Goal: Browse casually

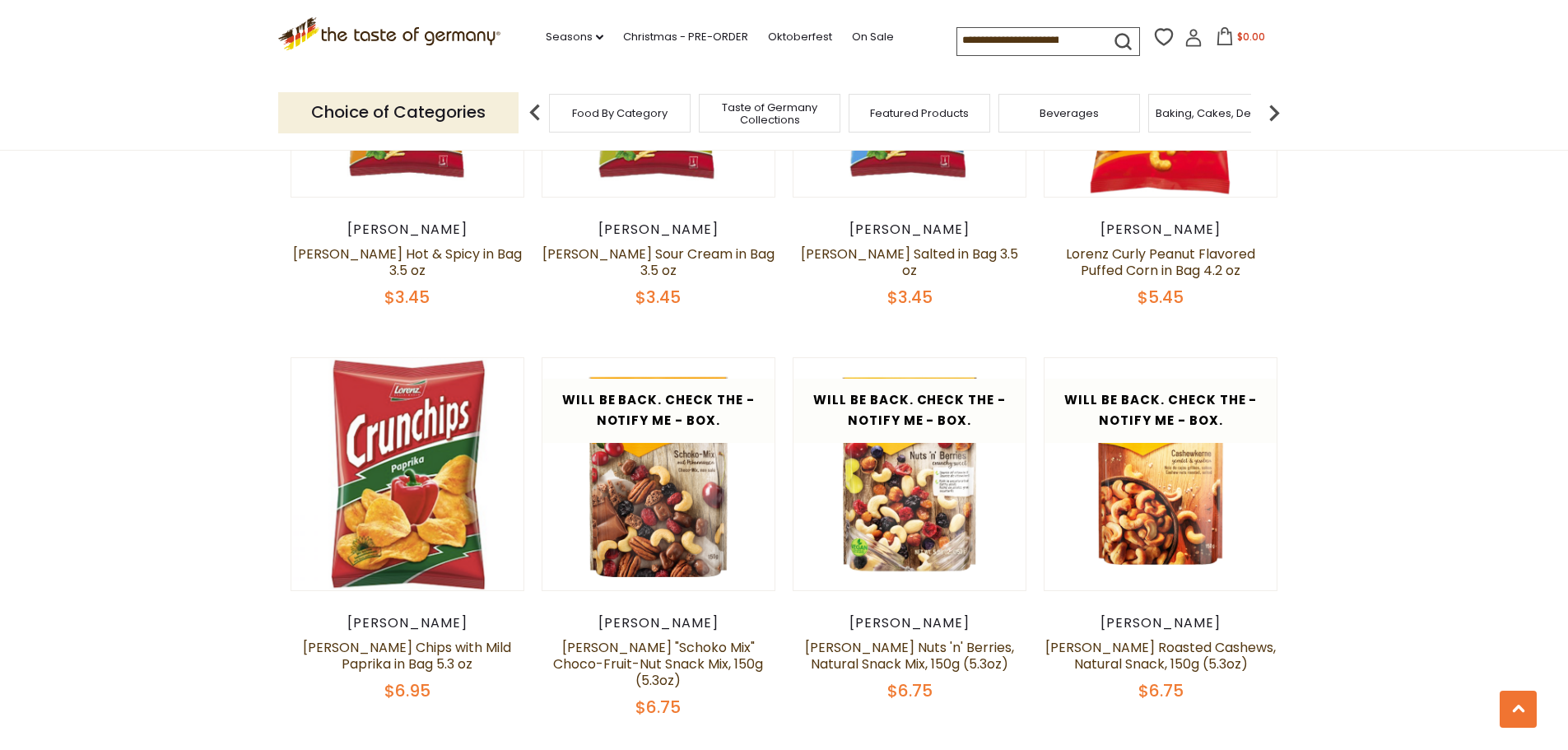
scroll to position [3210, 0]
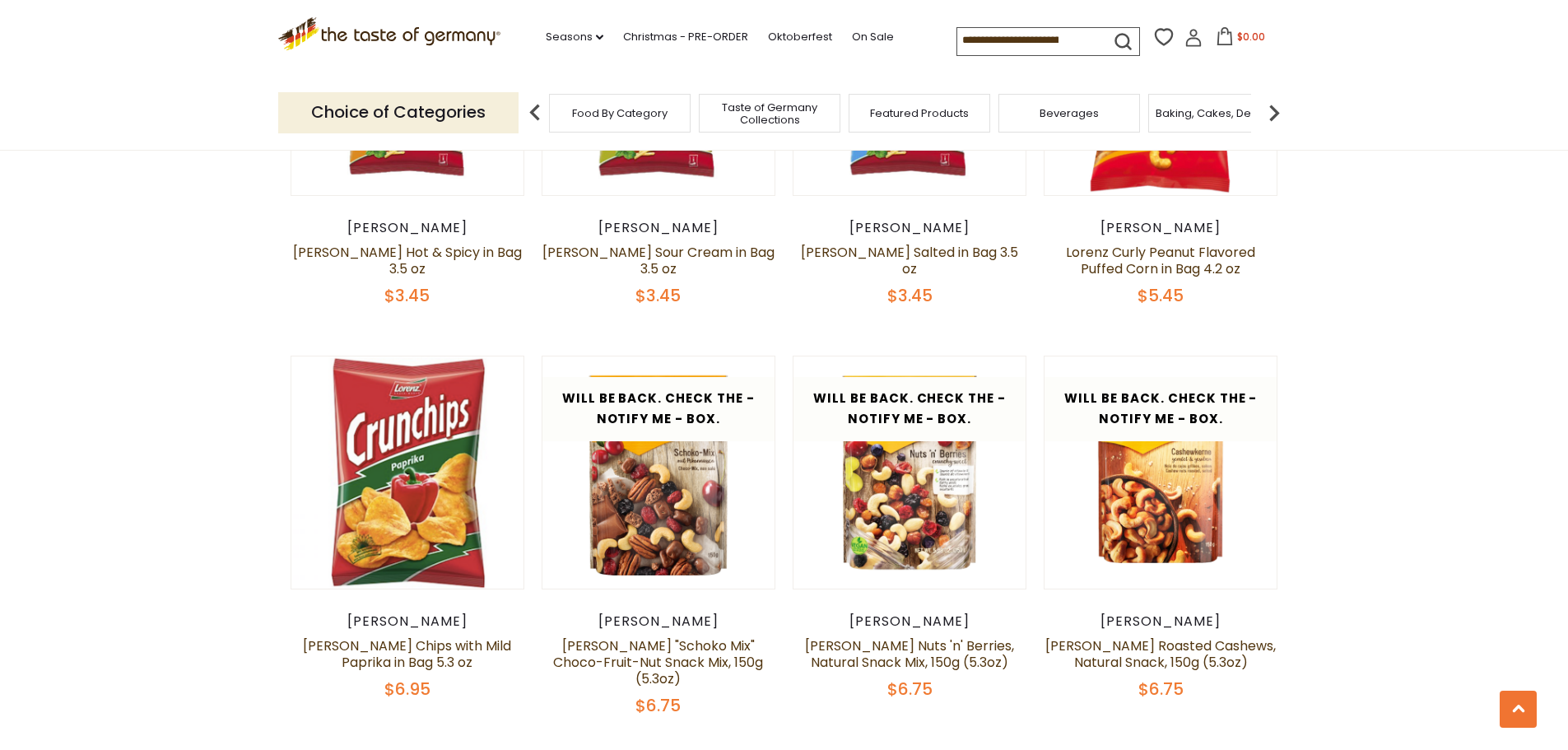
drag, startPoint x: 192, startPoint y: 425, endPoint x: 191, endPoint y: 496, distance: 71.0
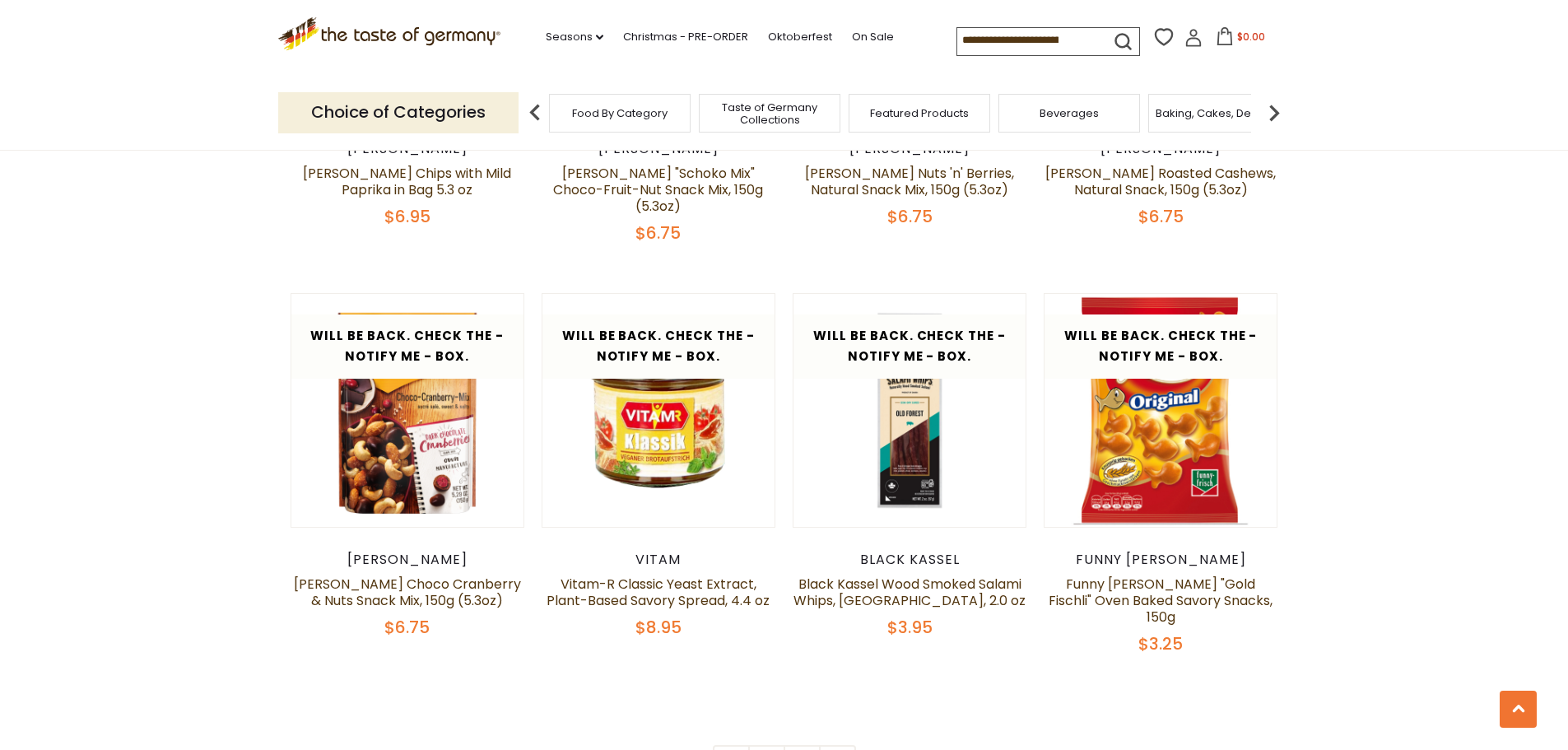
scroll to position [3785, 0]
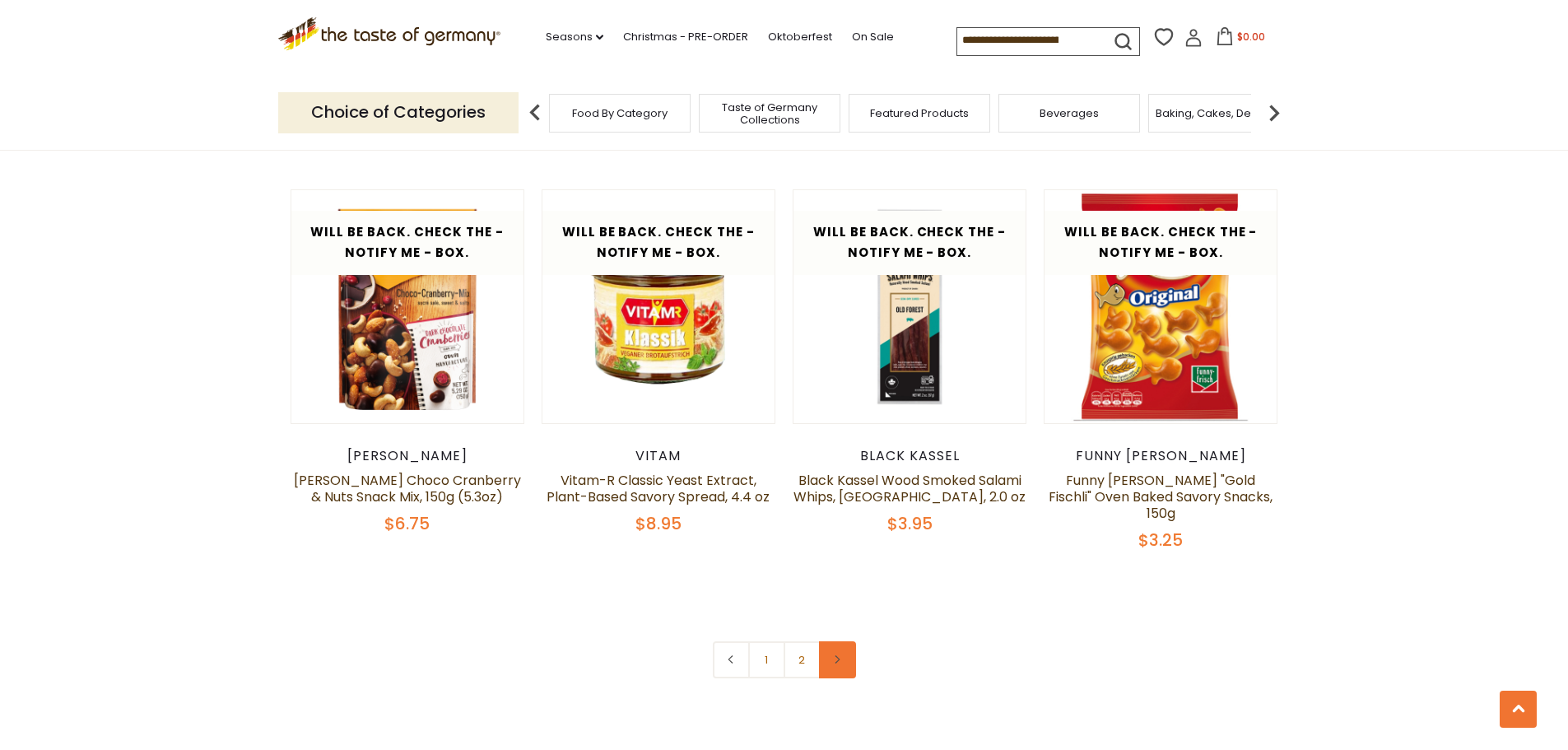
click at [844, 641] on link at bounding box center [837, 659] width 37 height 37
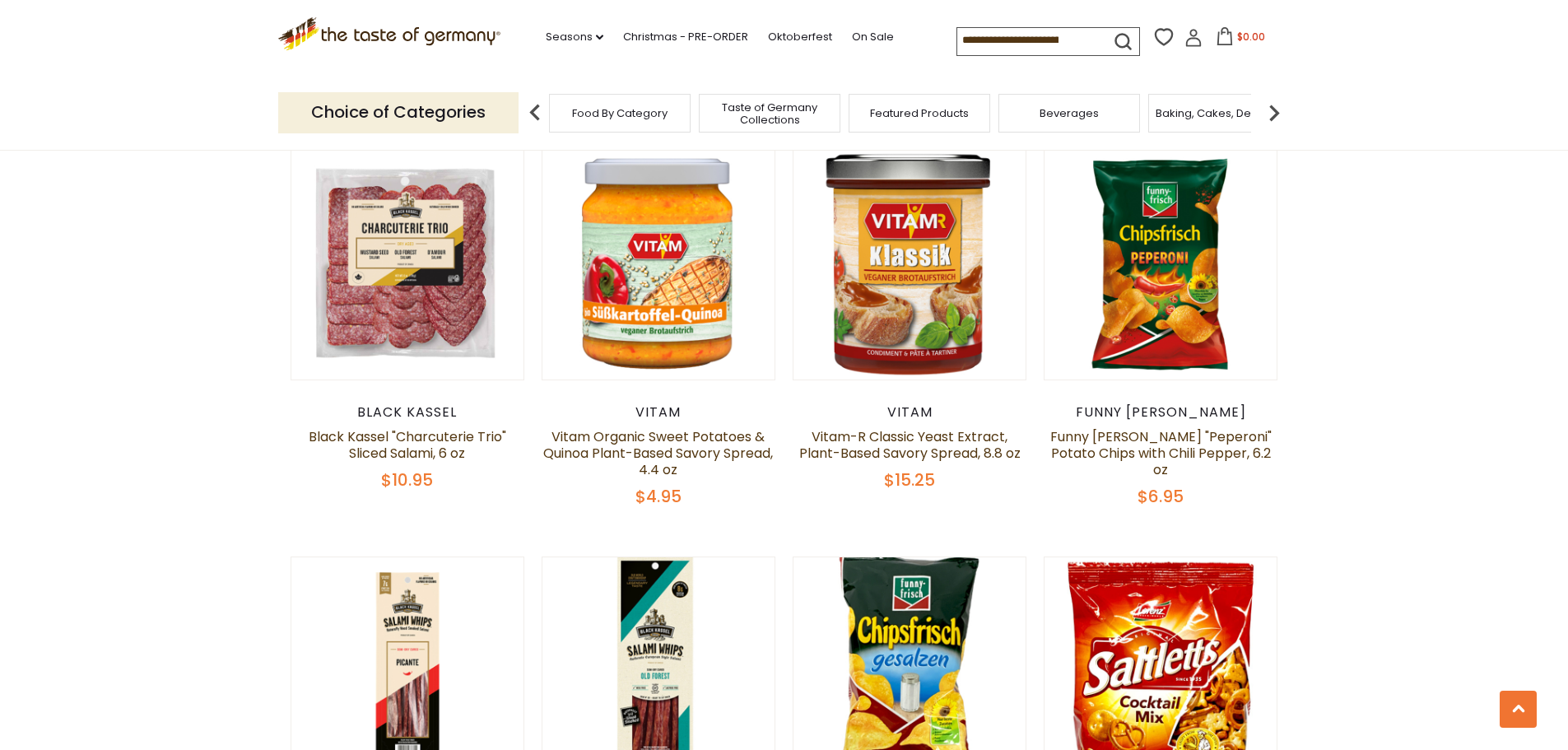
scroll to position [2469, 0]
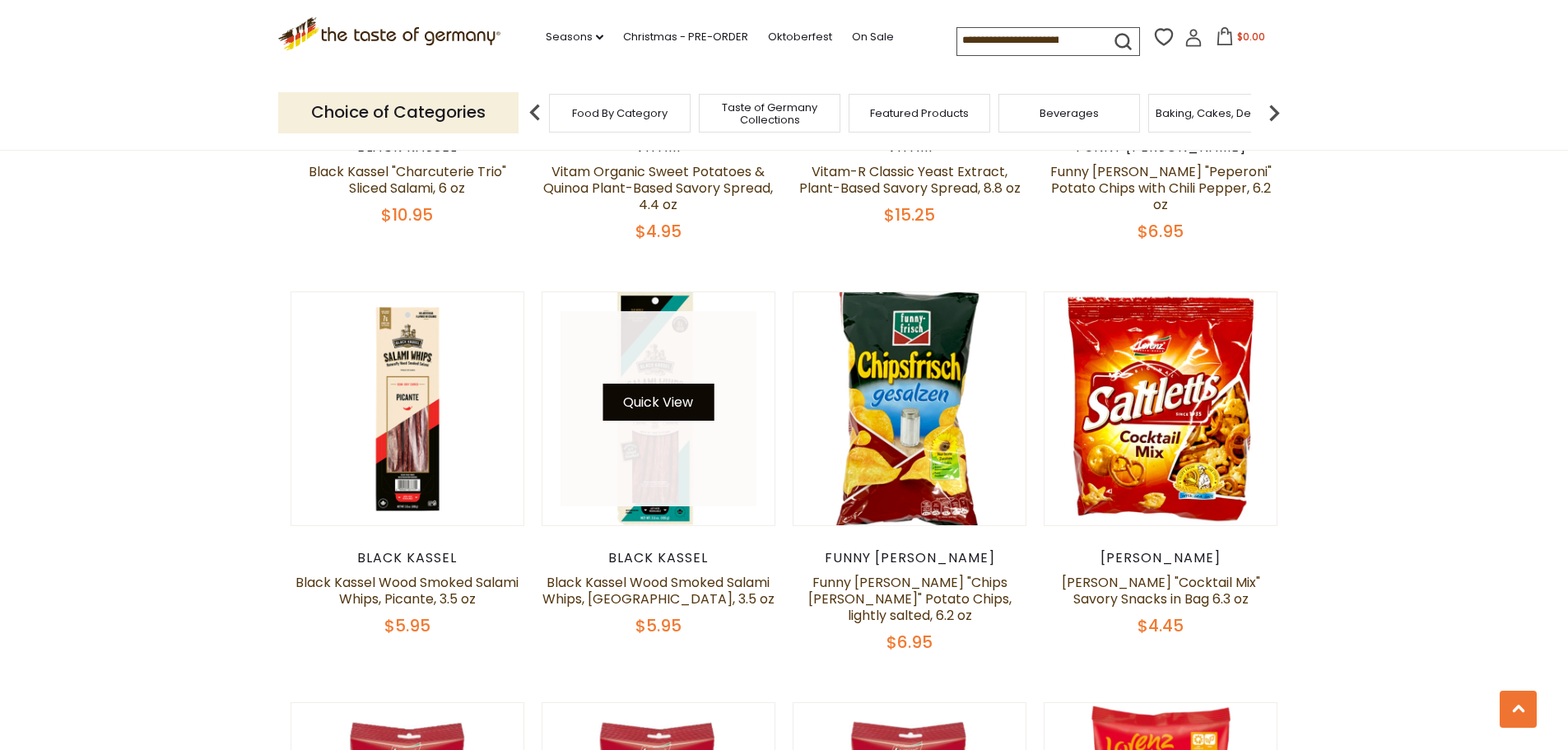
click at [639, 392] on button "Quick View" at bounding box center [658, 401] width 111 height 37
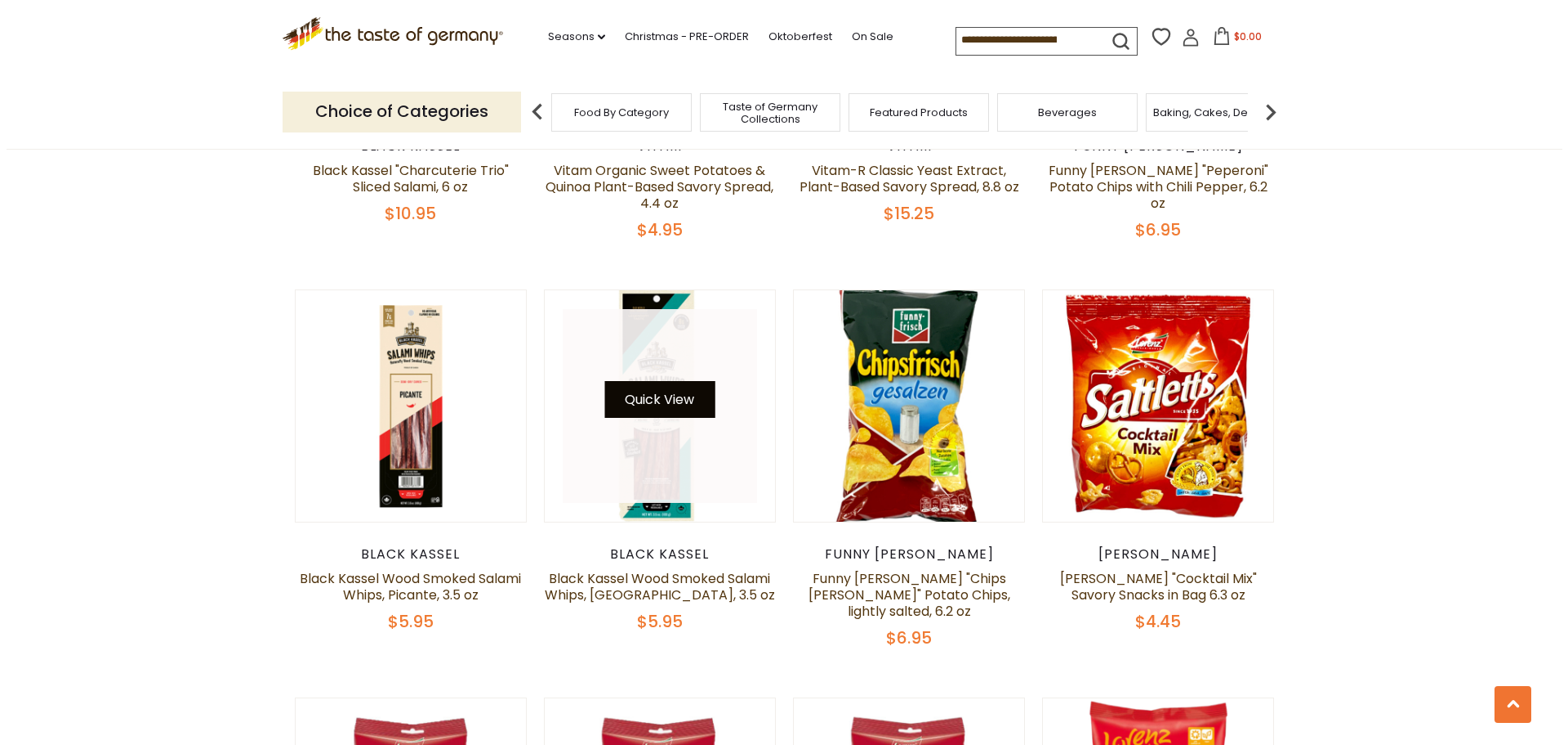
scroll to position [2455, 0]
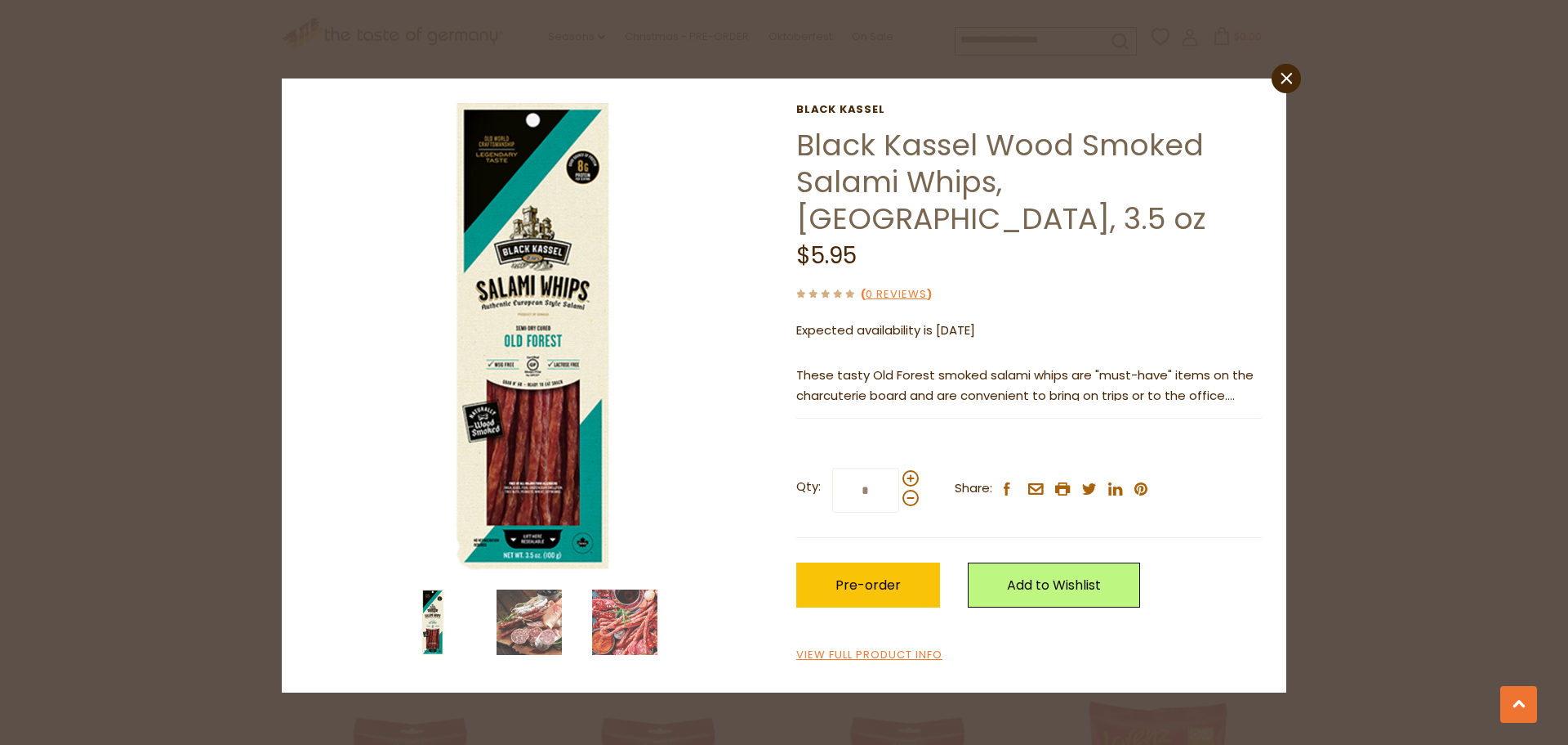
click at [1294, 93] on div "close Black Kassel Black Kassel Wood Smoked Salami Whips, [GEOGRAPHIC_DATA], 3.…" at bounding box center [784, 372] width 1568 height 745
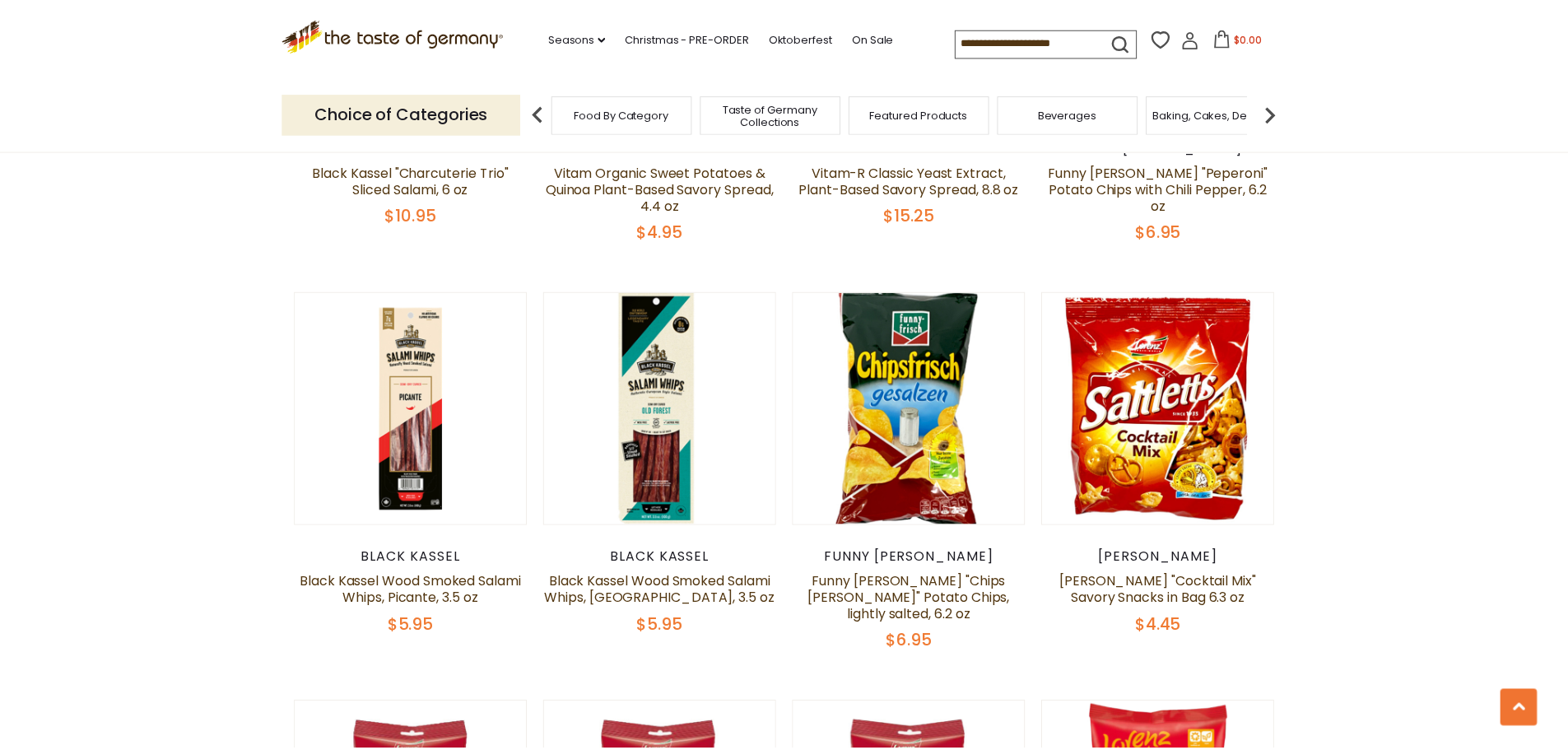
scroll to position [2469, 0]
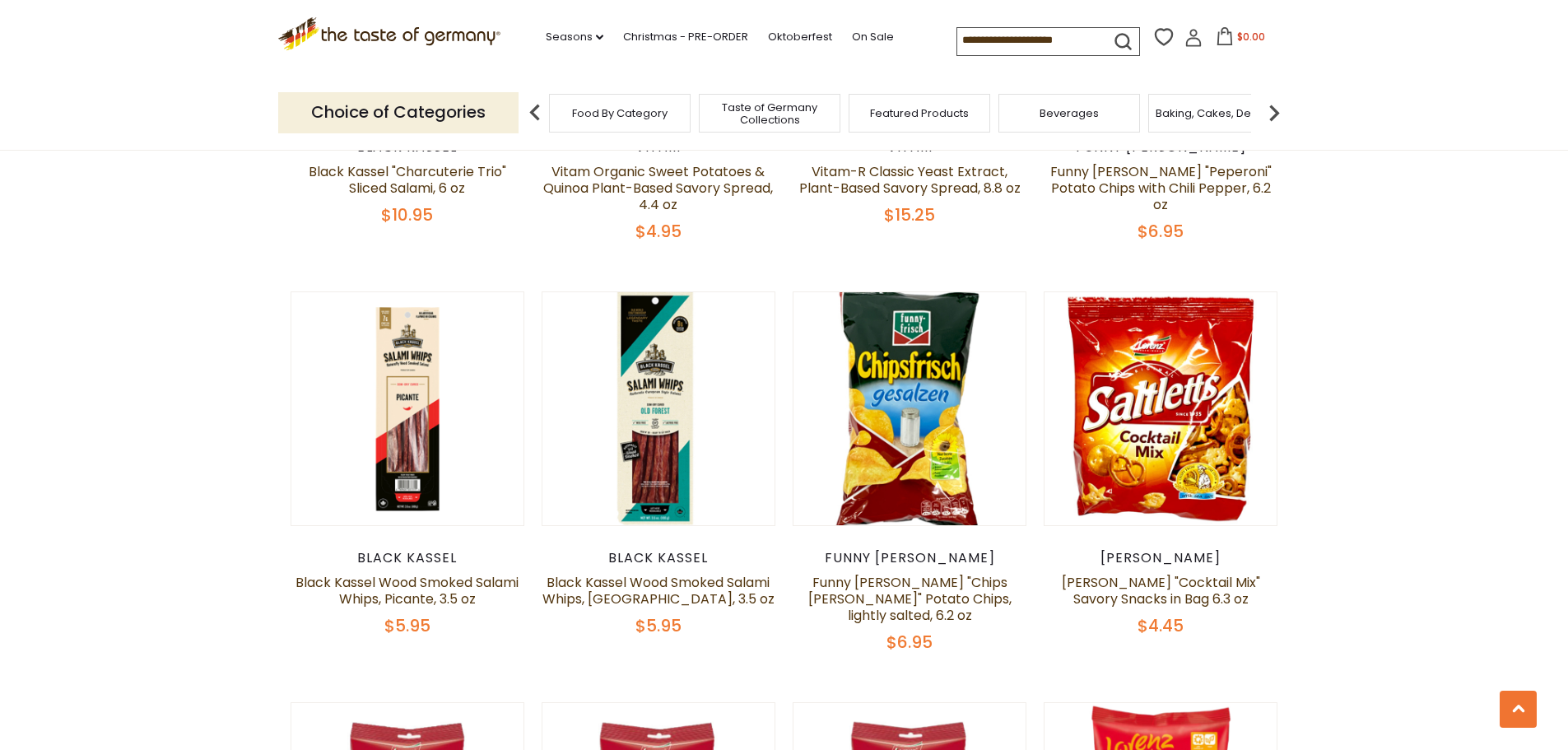
click at [1299, 87] on div at bounding box center [784, 375] width 1568 height 750
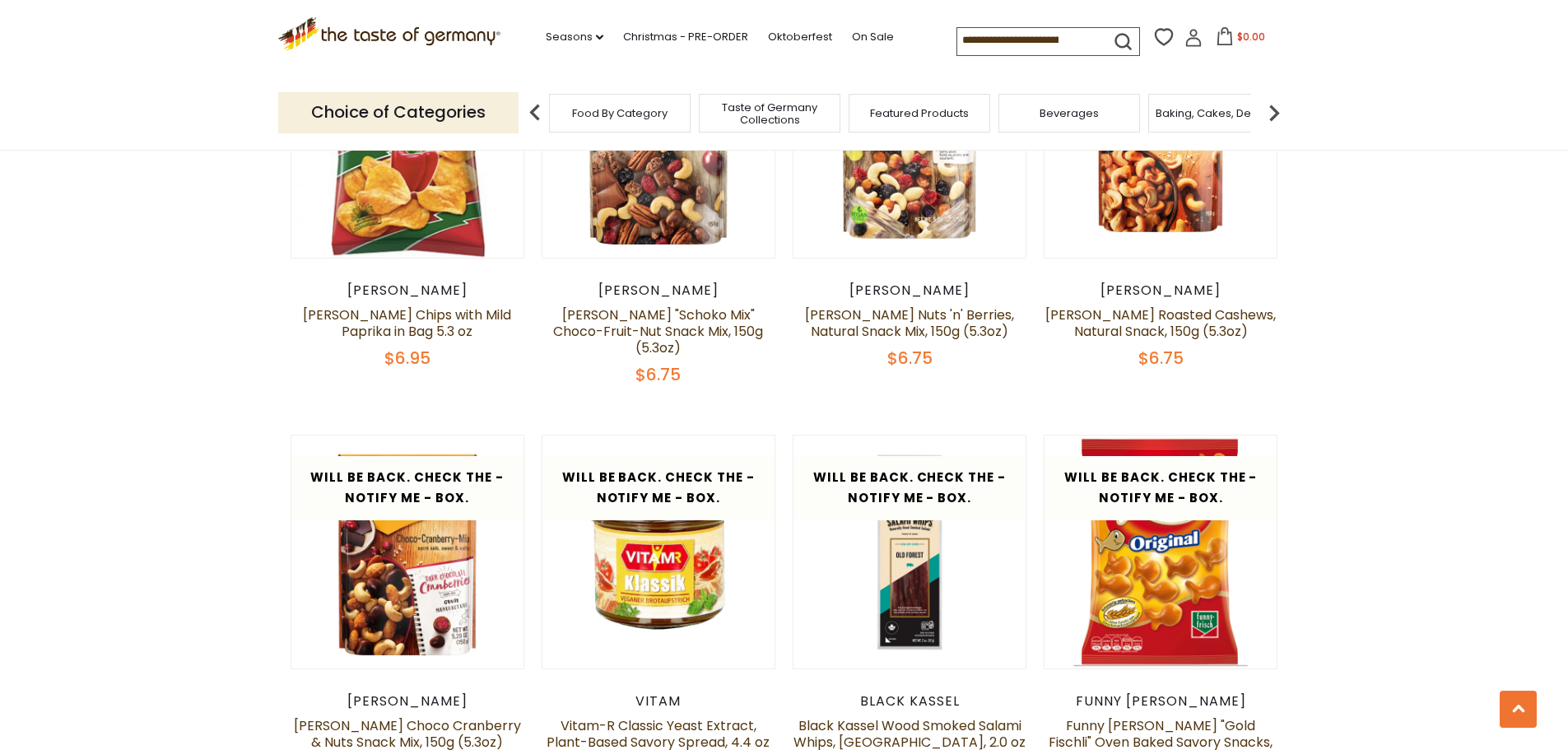
scroll to position [3186, 0]
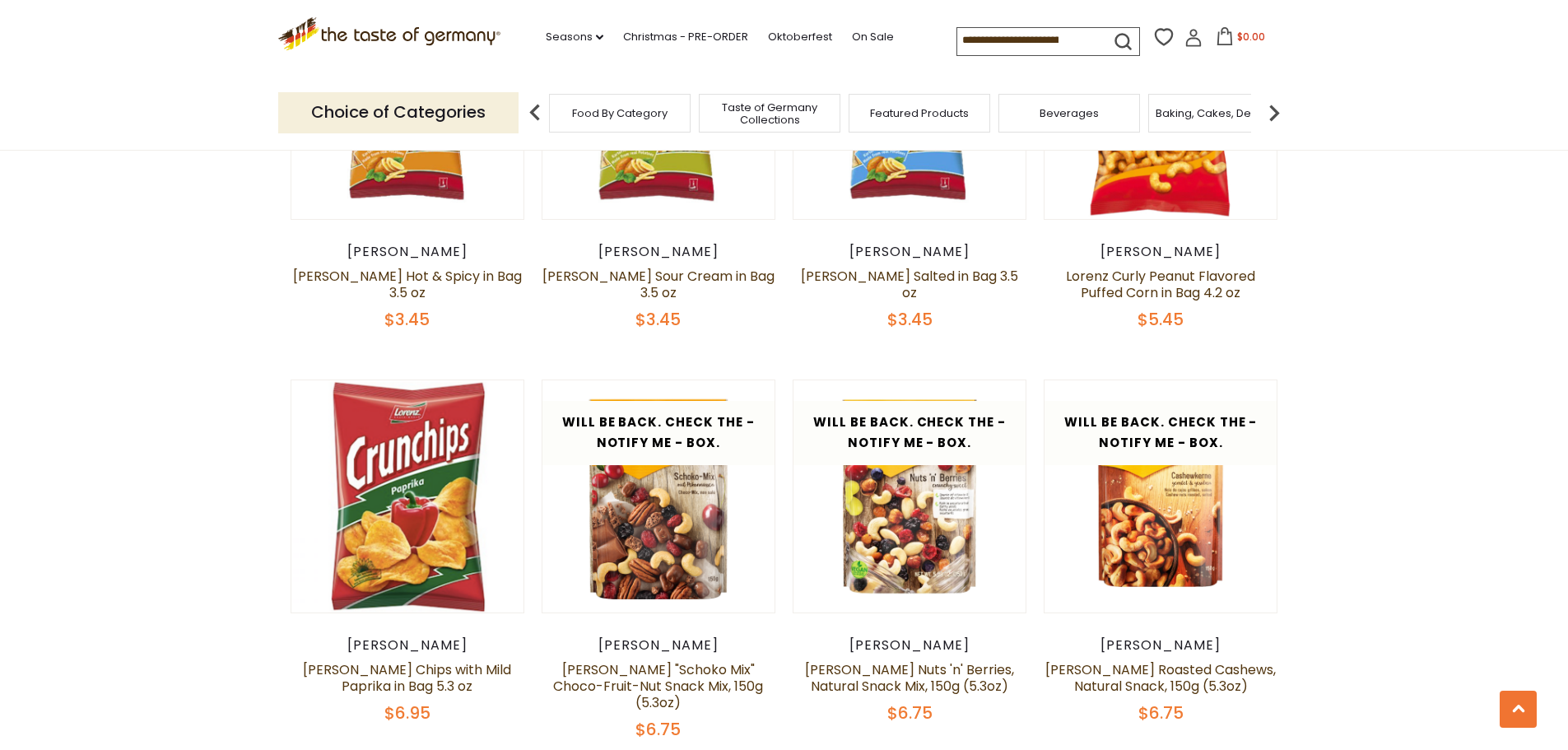
drag, startPoint x: 798, startPoint y: 32, endPoint x: 428, endPoint y: 136, distance: 384.3
click at [798, 32] on link "Oktoberfest" at bounding box center [800, 37] width 64 height 18
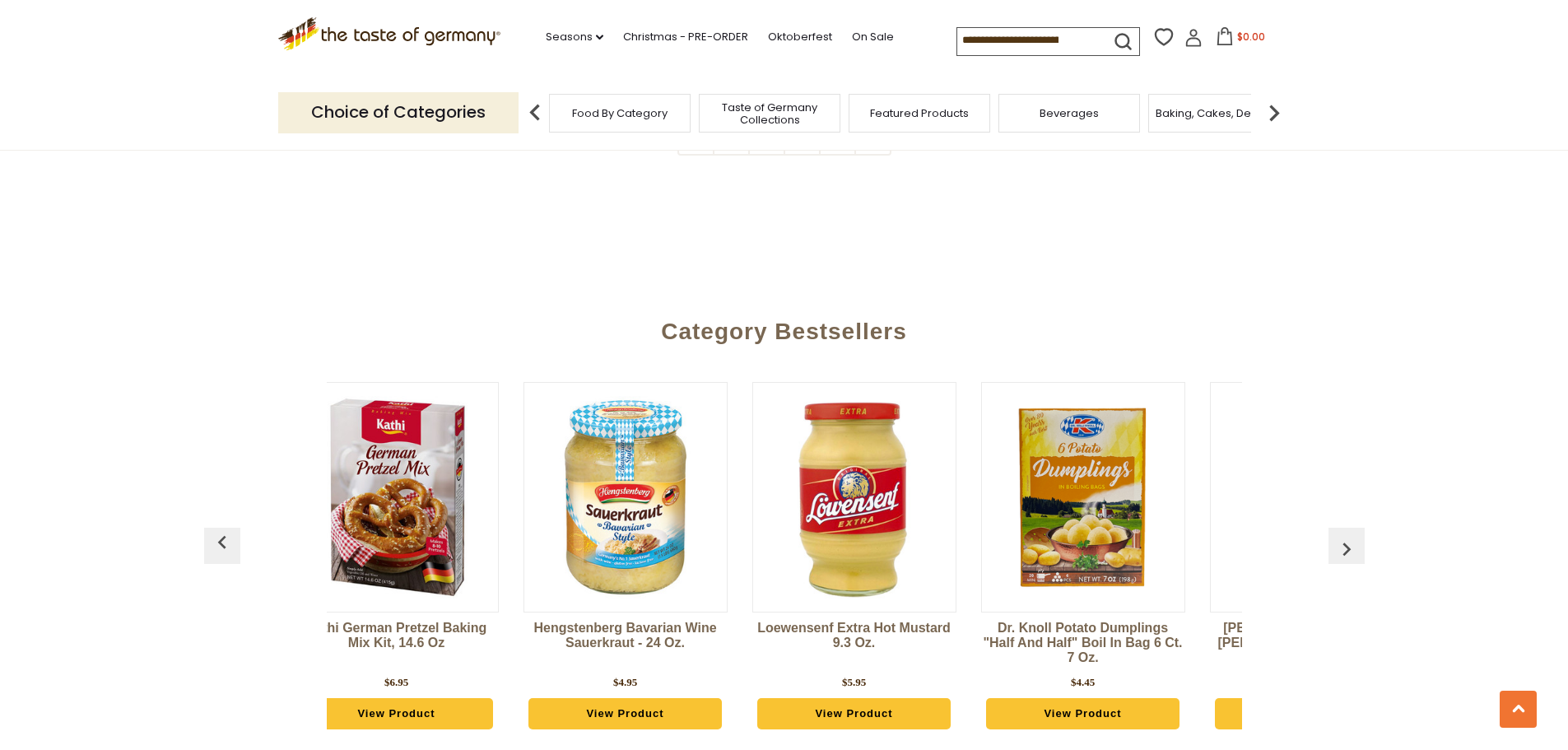
scroll to position [0, 45]
click at [1358, 535] on img "button" at bounding box center [1346, 548] width 27 height 27
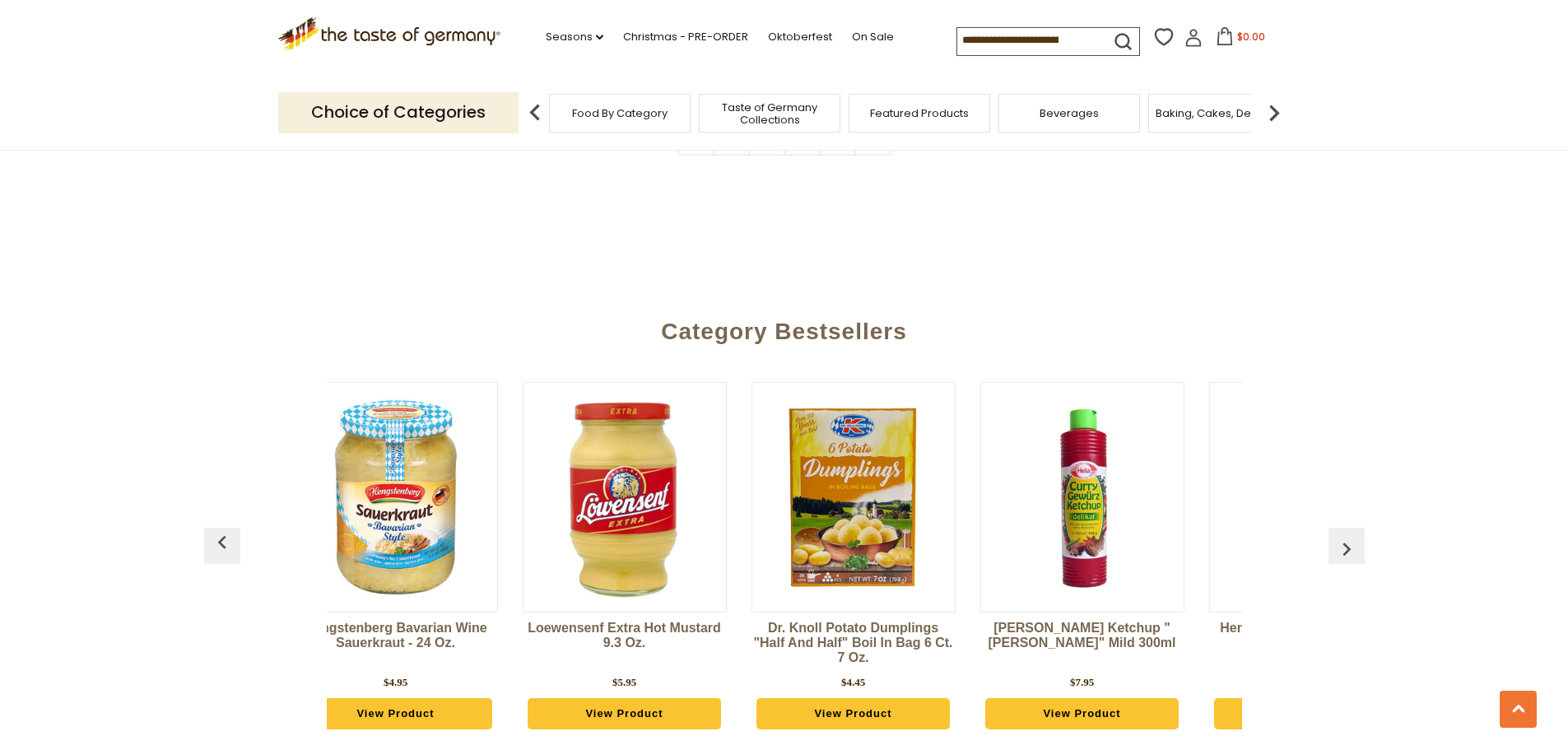
click at [1358, 535] on img "button" at bounding box center [1346, 548] width 27 height 27
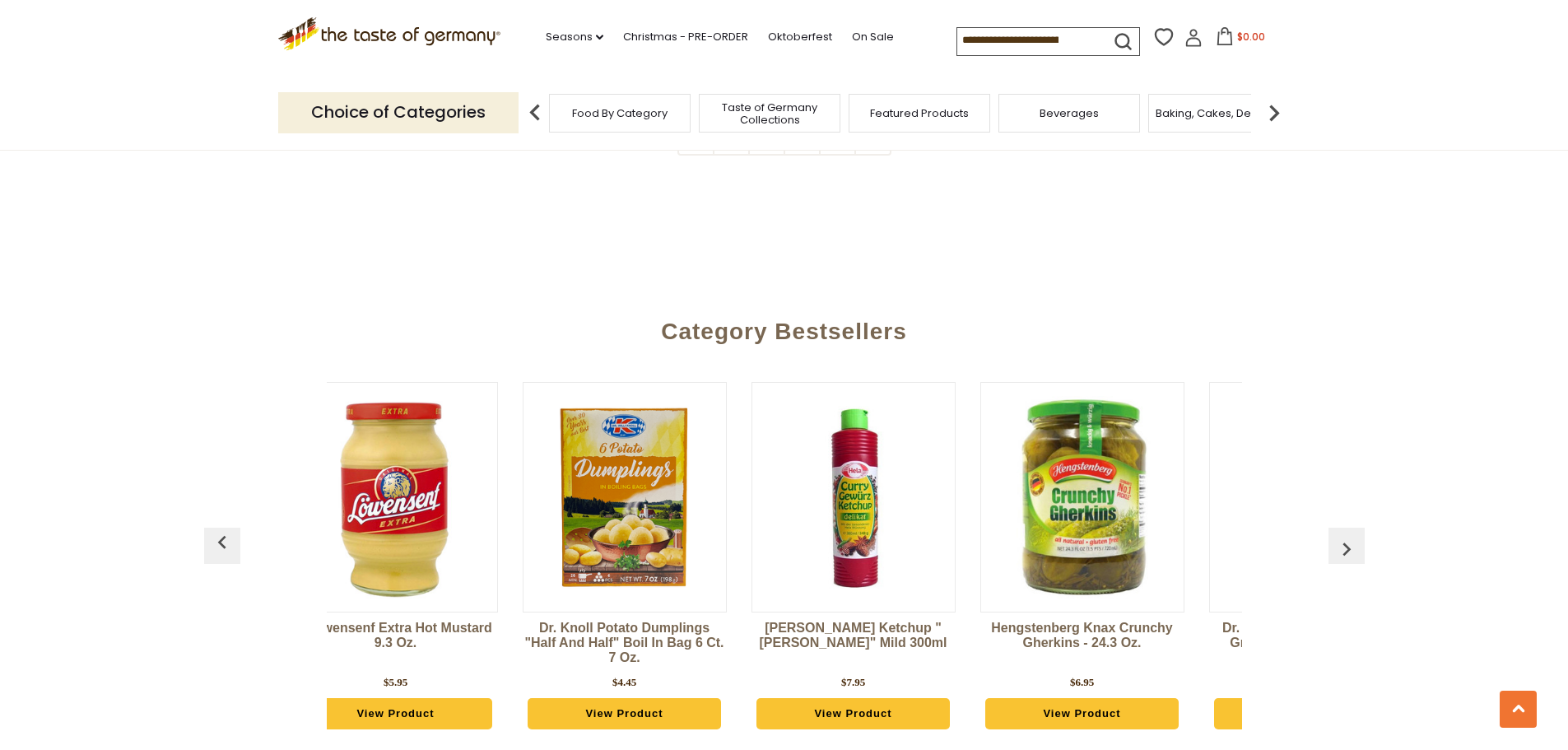
click at [1358, 535] on img "button" at bounding box center [1346, 548] width 27 height 27
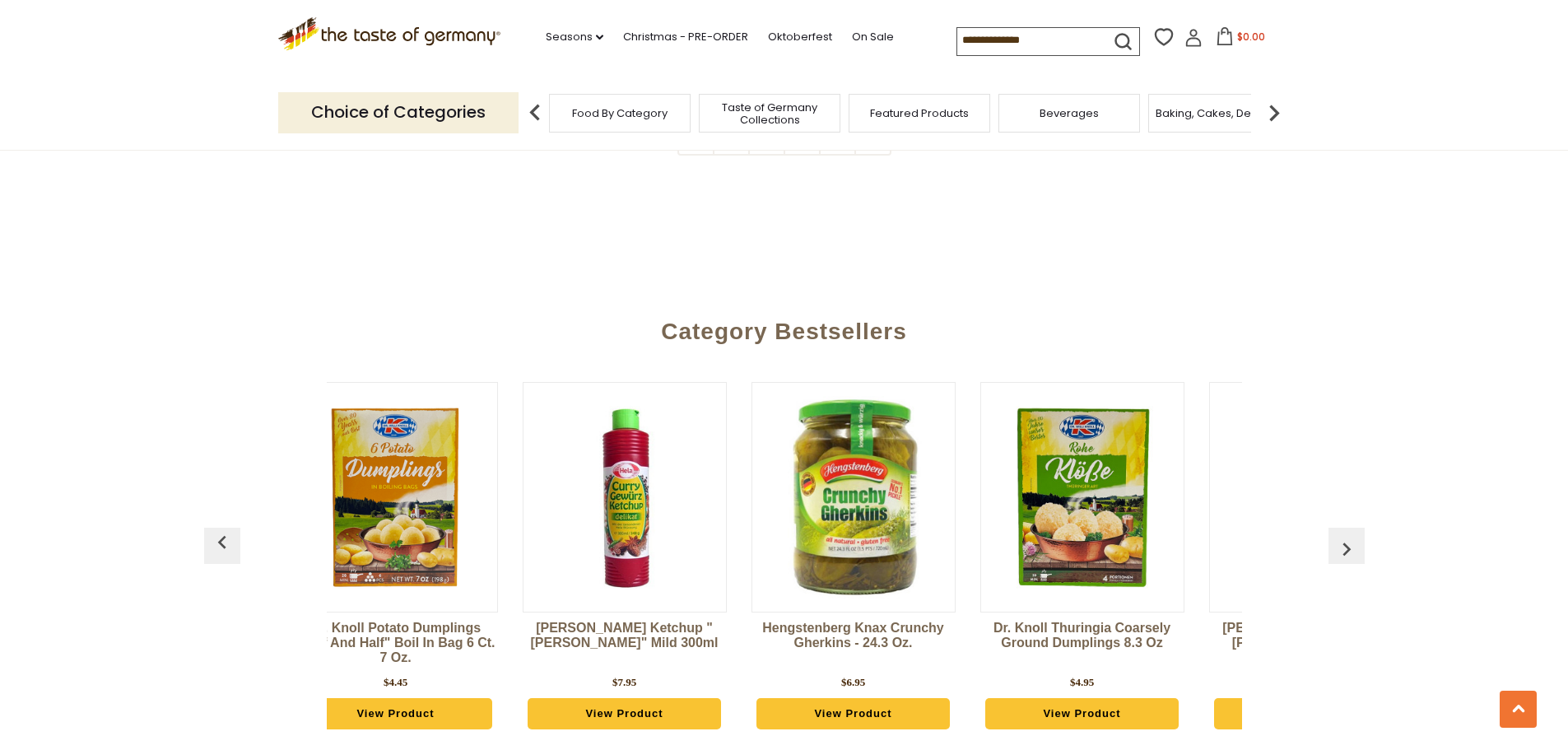
click at [1358, 535] on img "button" at bounding box center [1346, 548] width 27 height 27
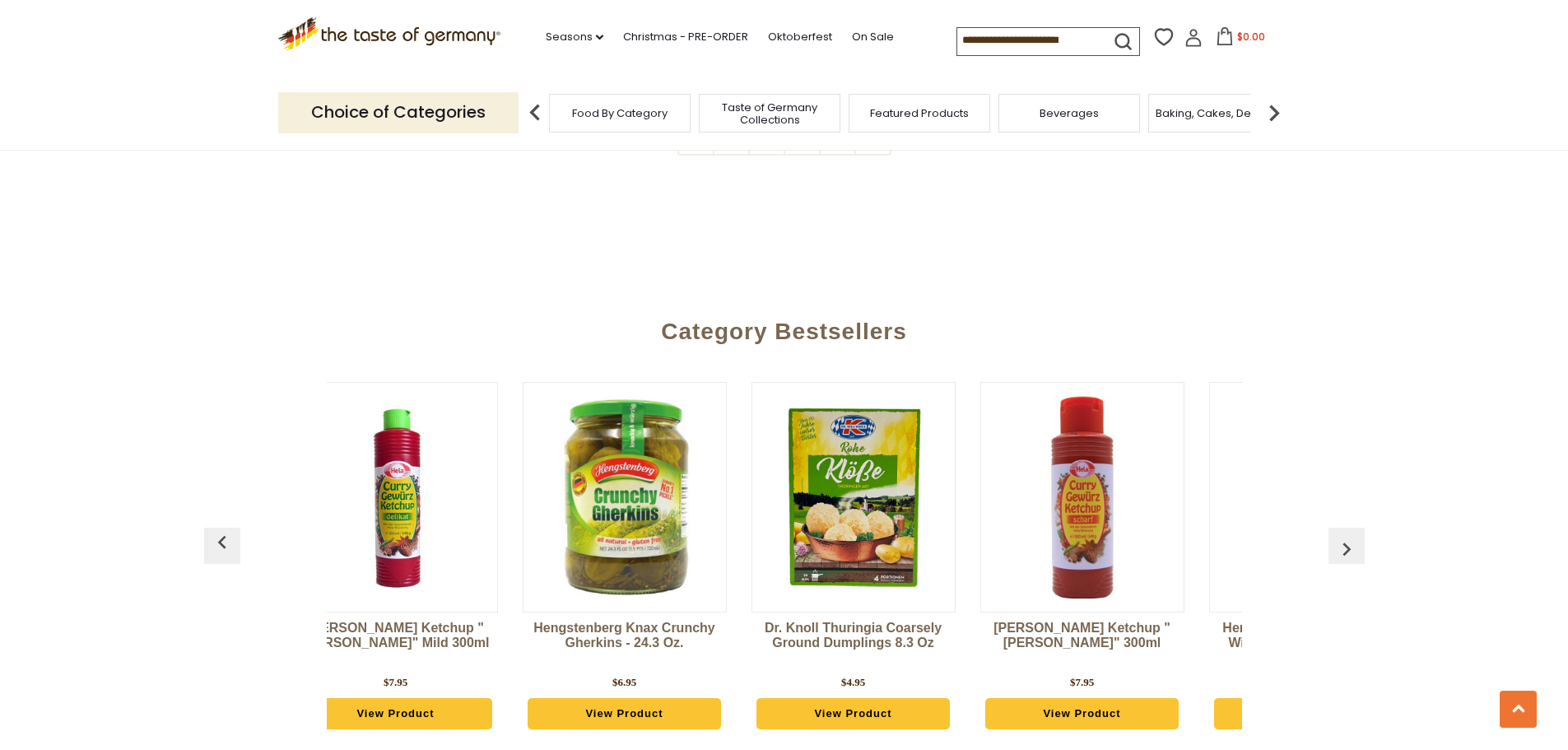
click at [1358, 535] on img "button" at bounding box center [1346, 548] width 27 height 27
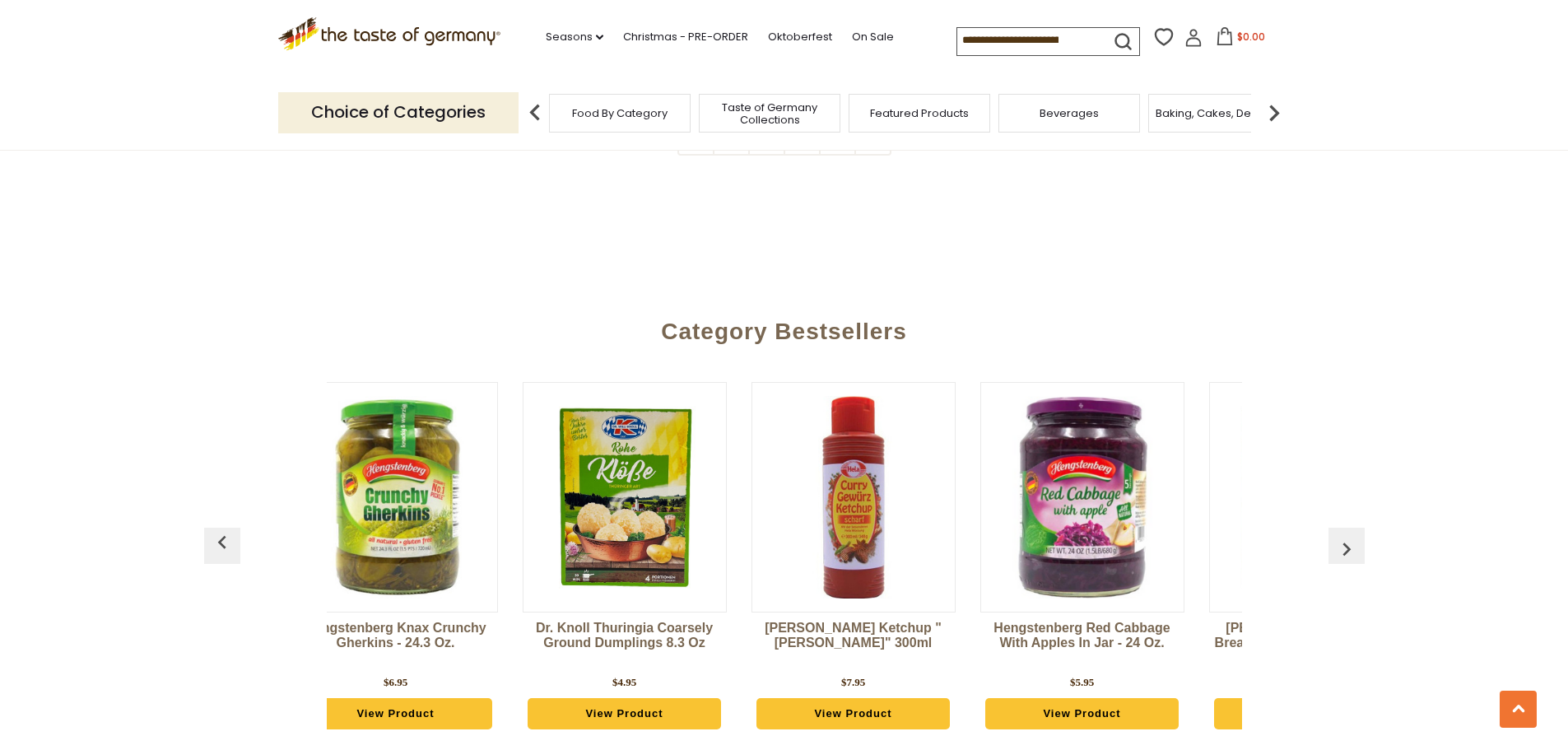
click at [1358, 535] on img "button" at bounding box center [1346, 548] width 27 height 27
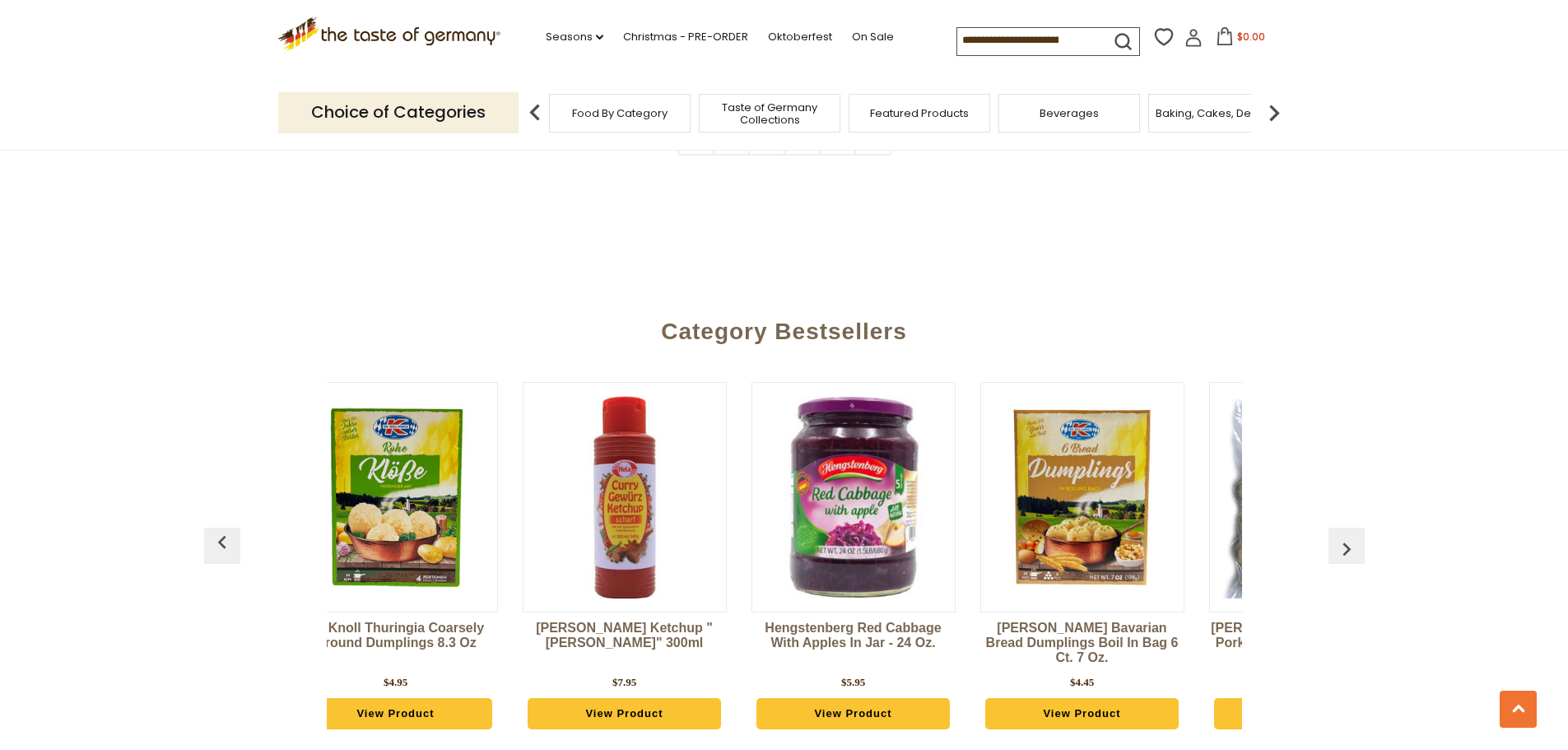
click at [1358, 535] on img "button" at bounding box center [1346, 548] width 27 height 27
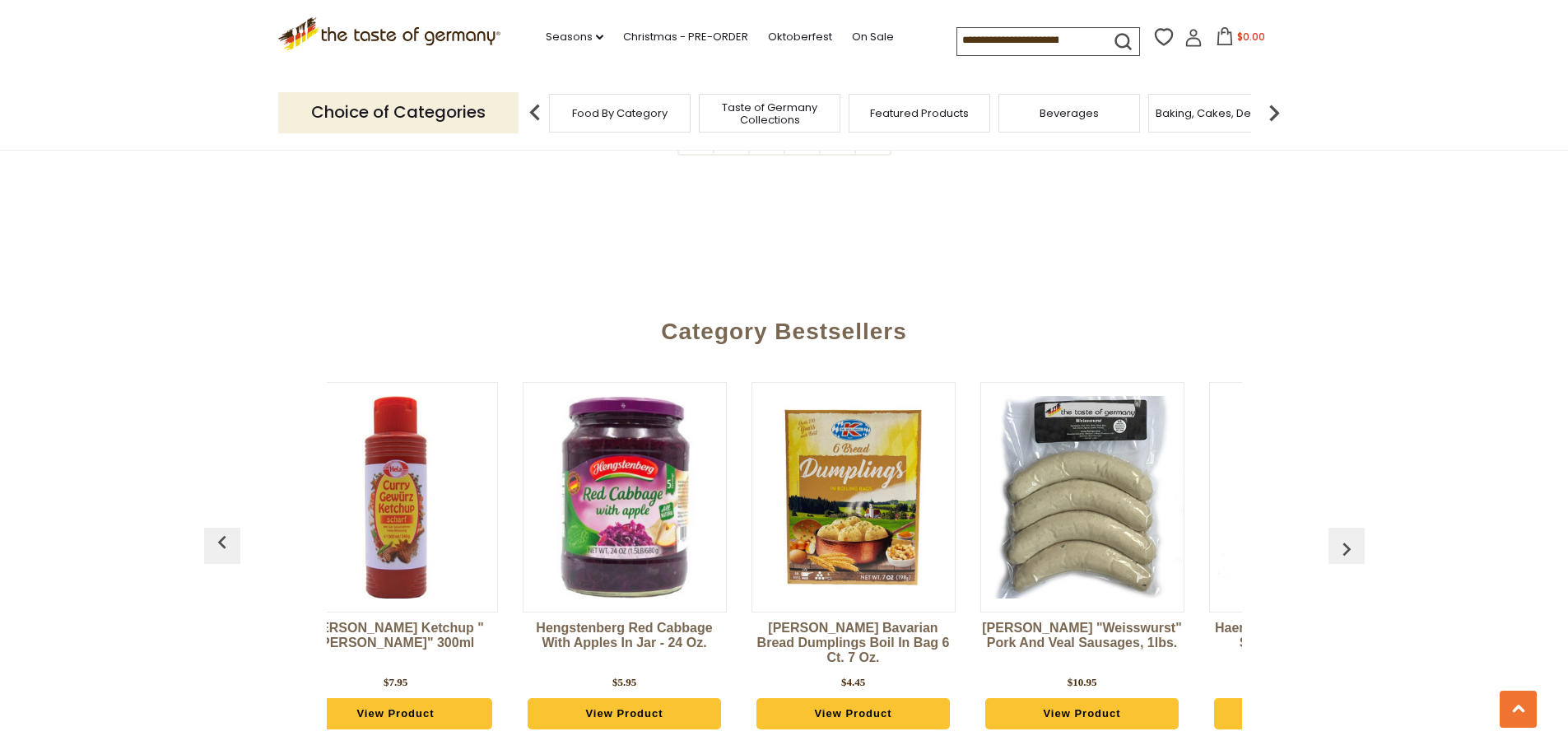
click at [1358, 535] on img "button" at bounding box center [1346, 548] width 27 height 27
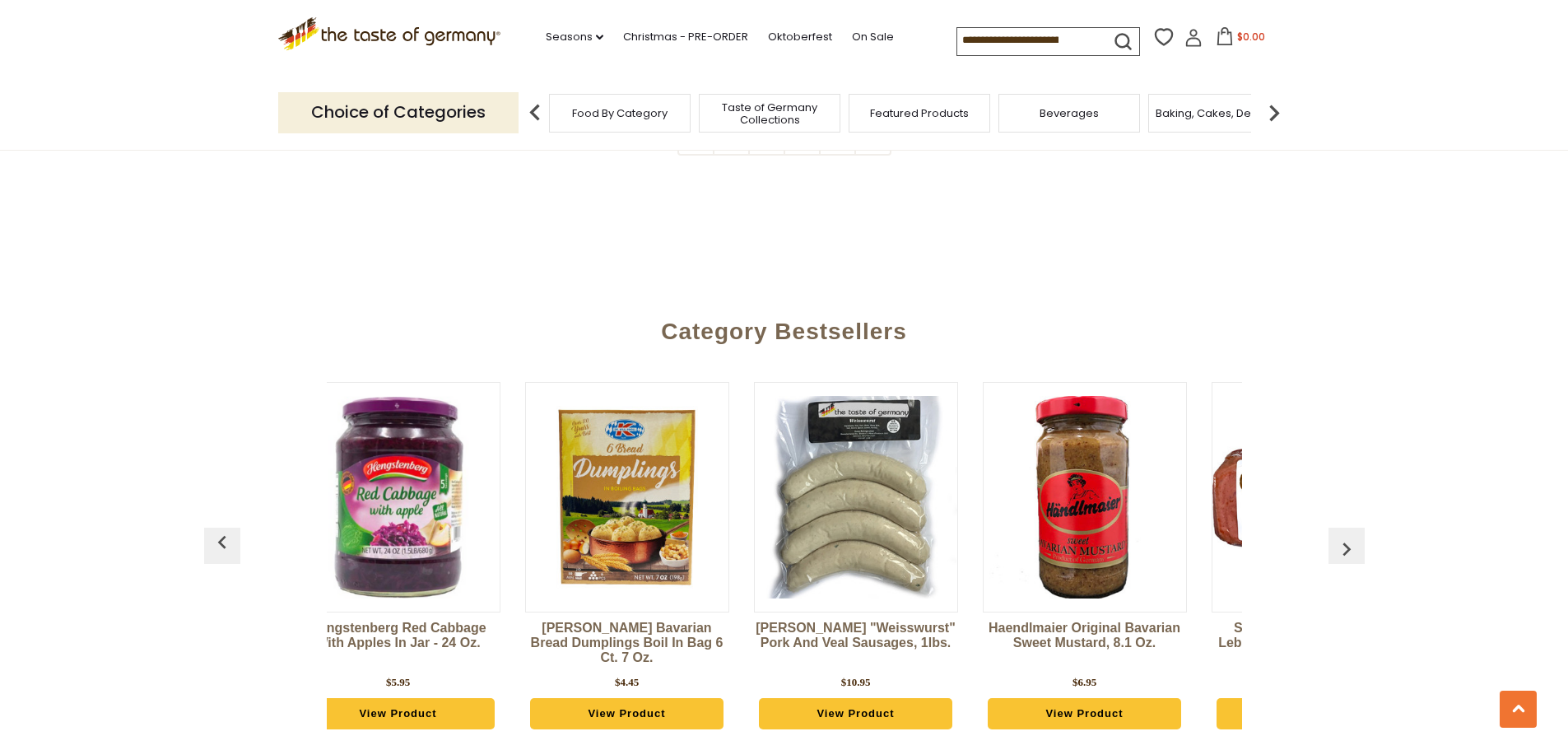
scroll to position [0, 1876]
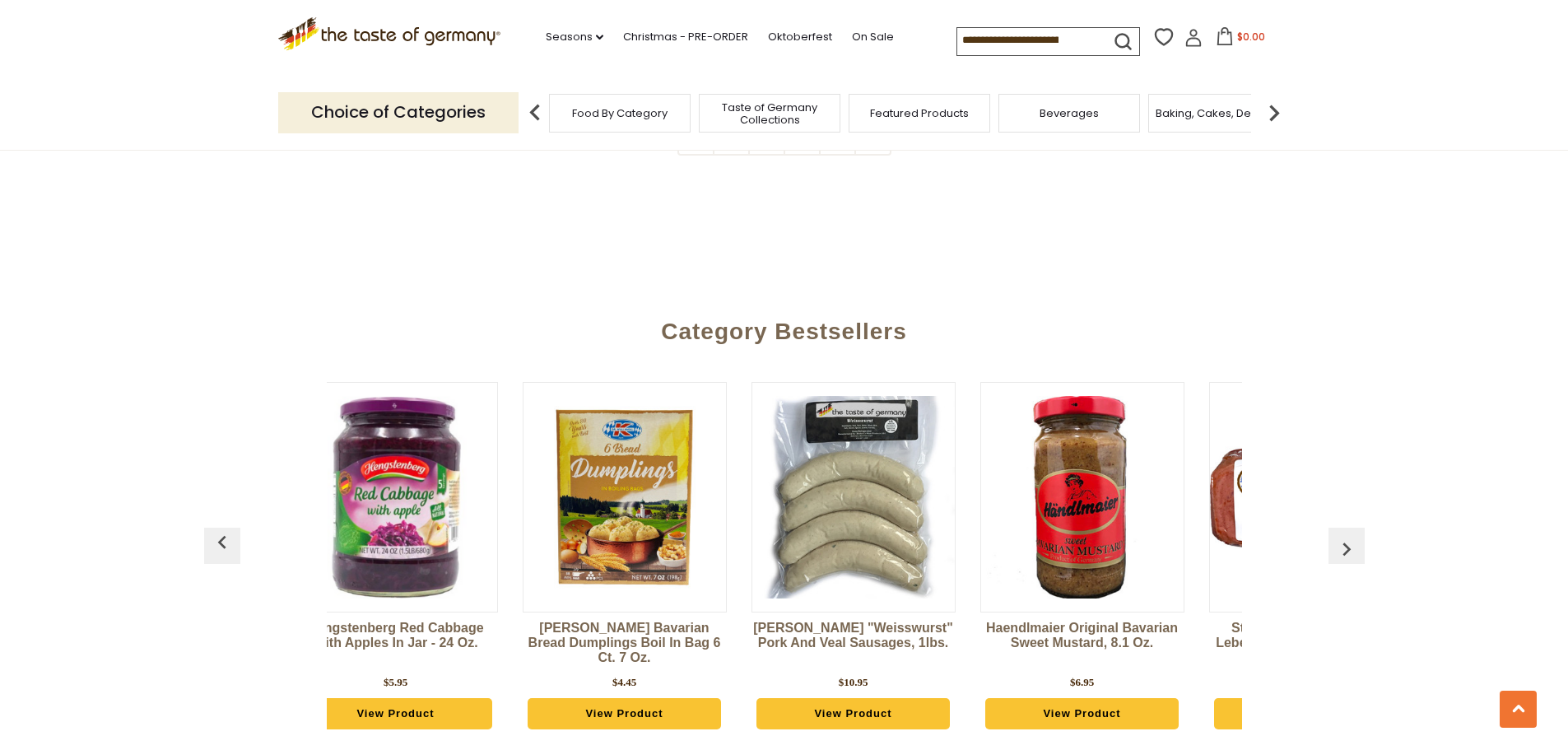
click at [1358, 535] on img "button" at bounding box center [1346, 548] width 27 height 27
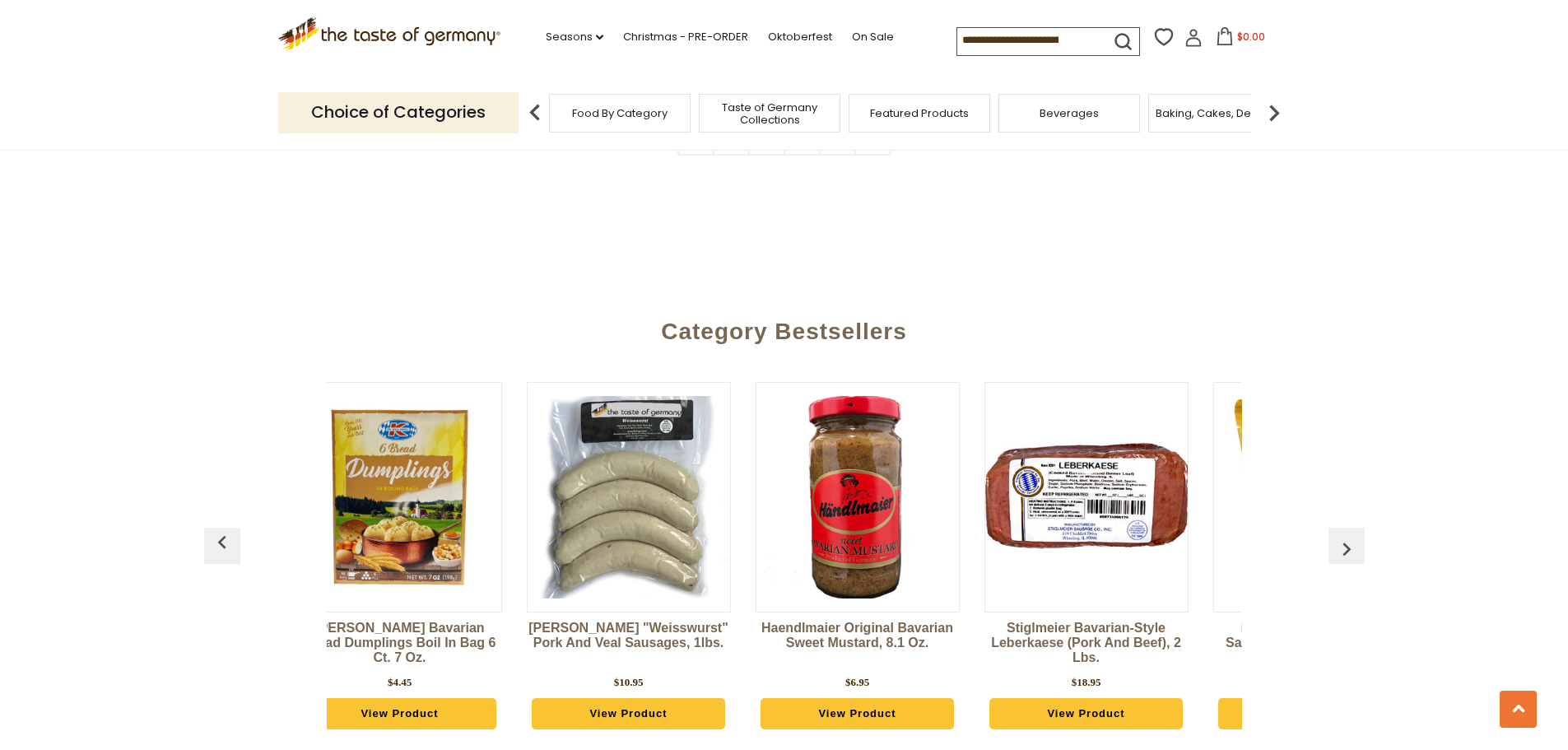
scroll to position [0, 2104]
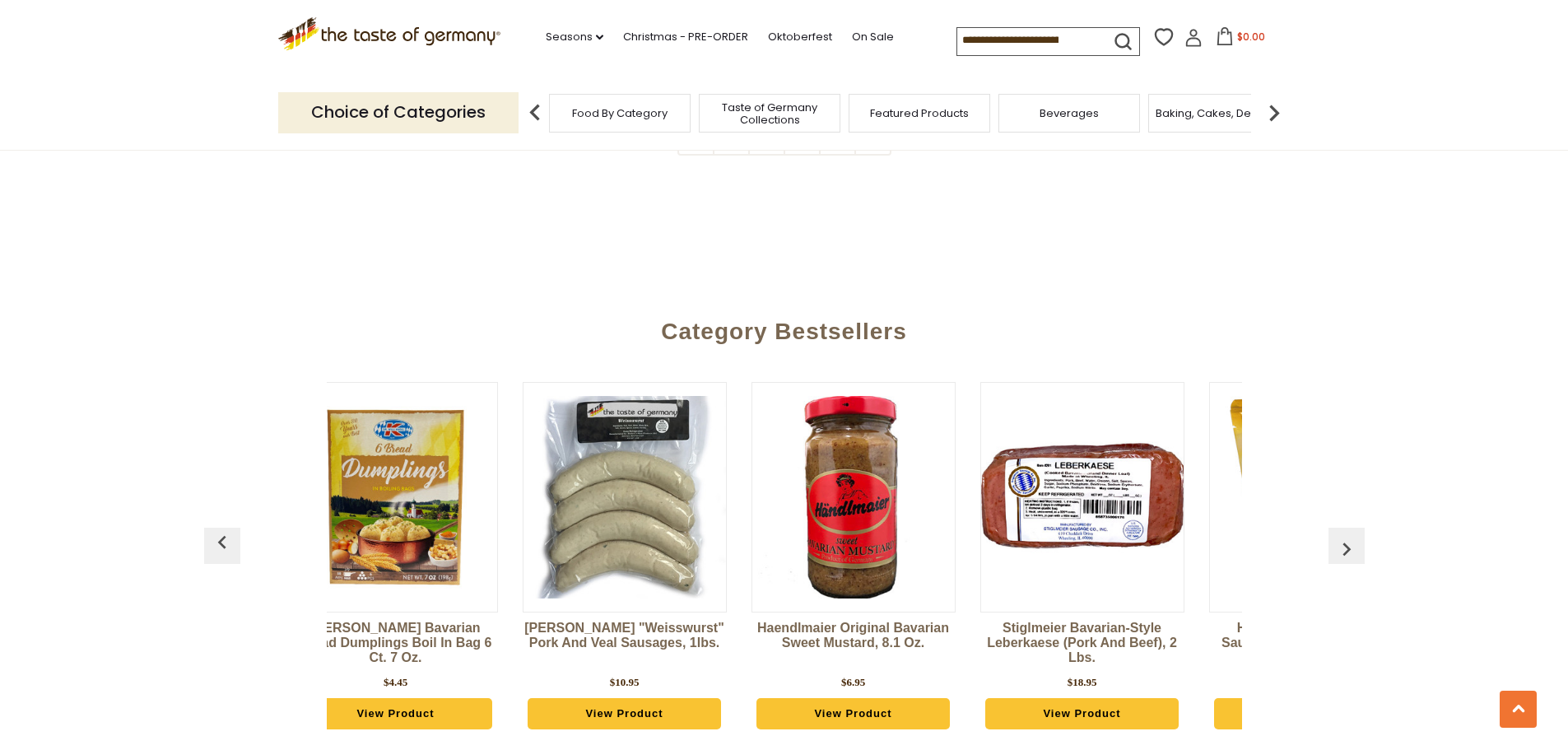
click at [1358, 535] on img "button" at bounding box center [1346, 548] width 27 height 27
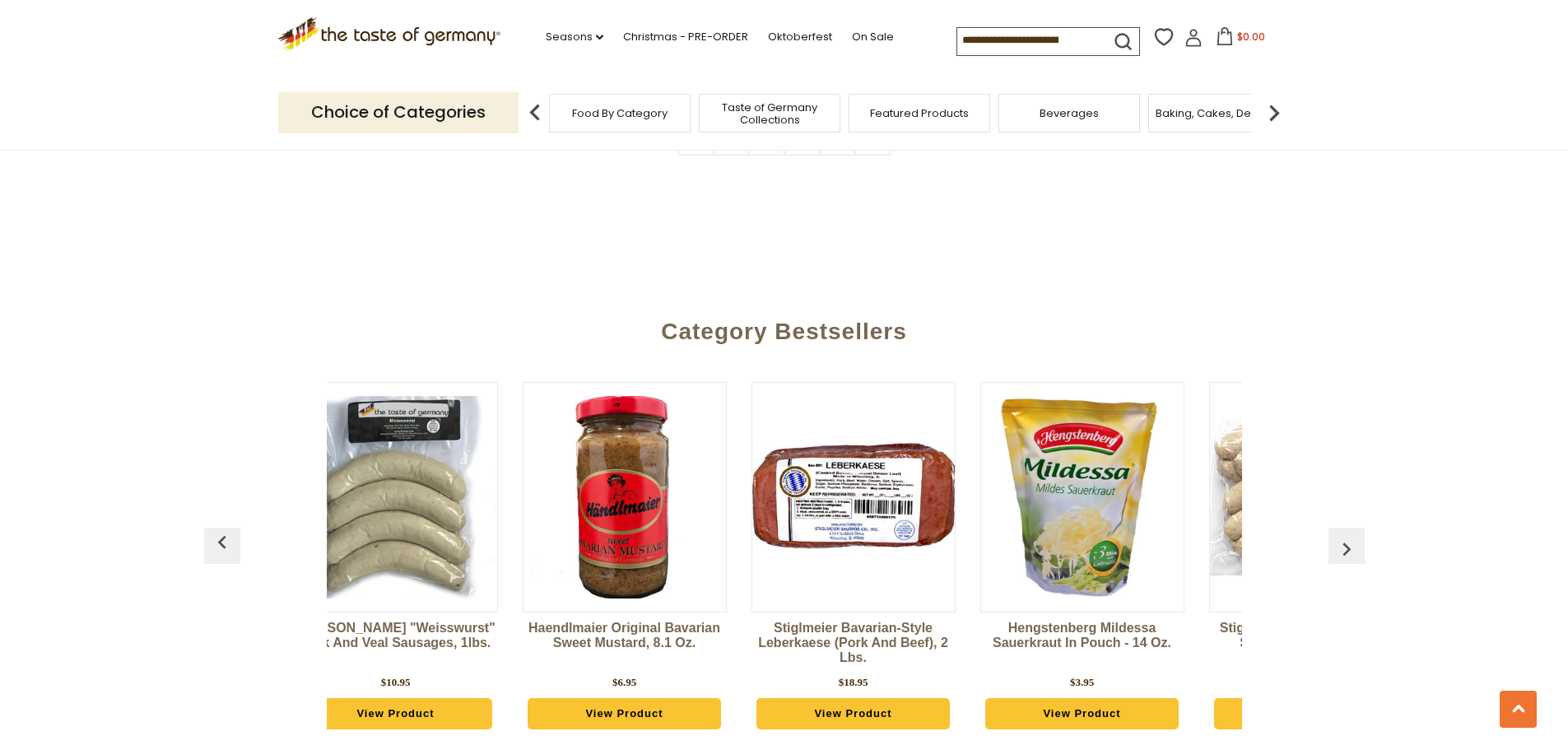
click at [1358, 535] on img "button" at bounding box center [1346, 548] width 27 height 27
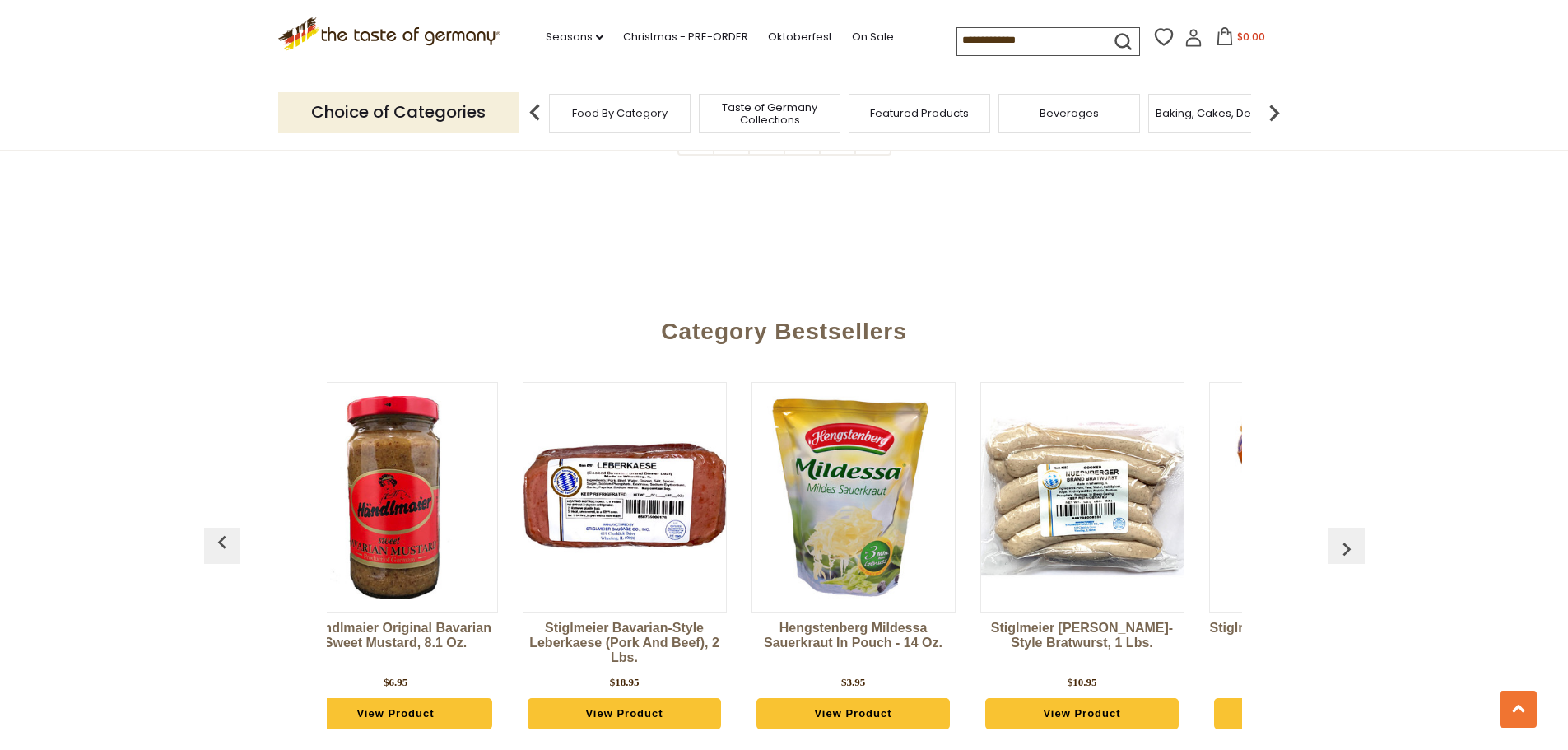
click at [1358, 535] on img "button" at bounding box center [1346, 548] width 27 height 27
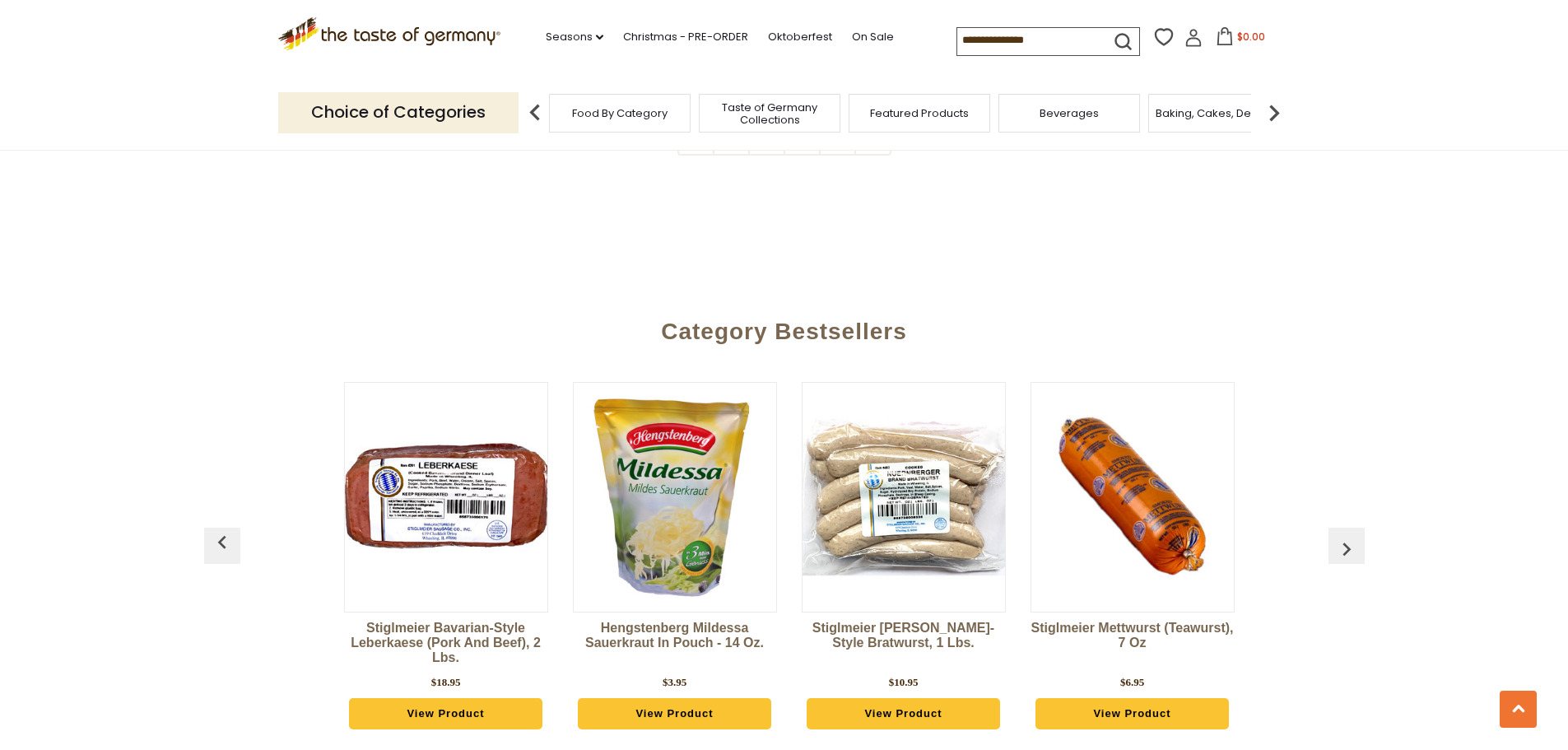
scroll to position [0, 2746]
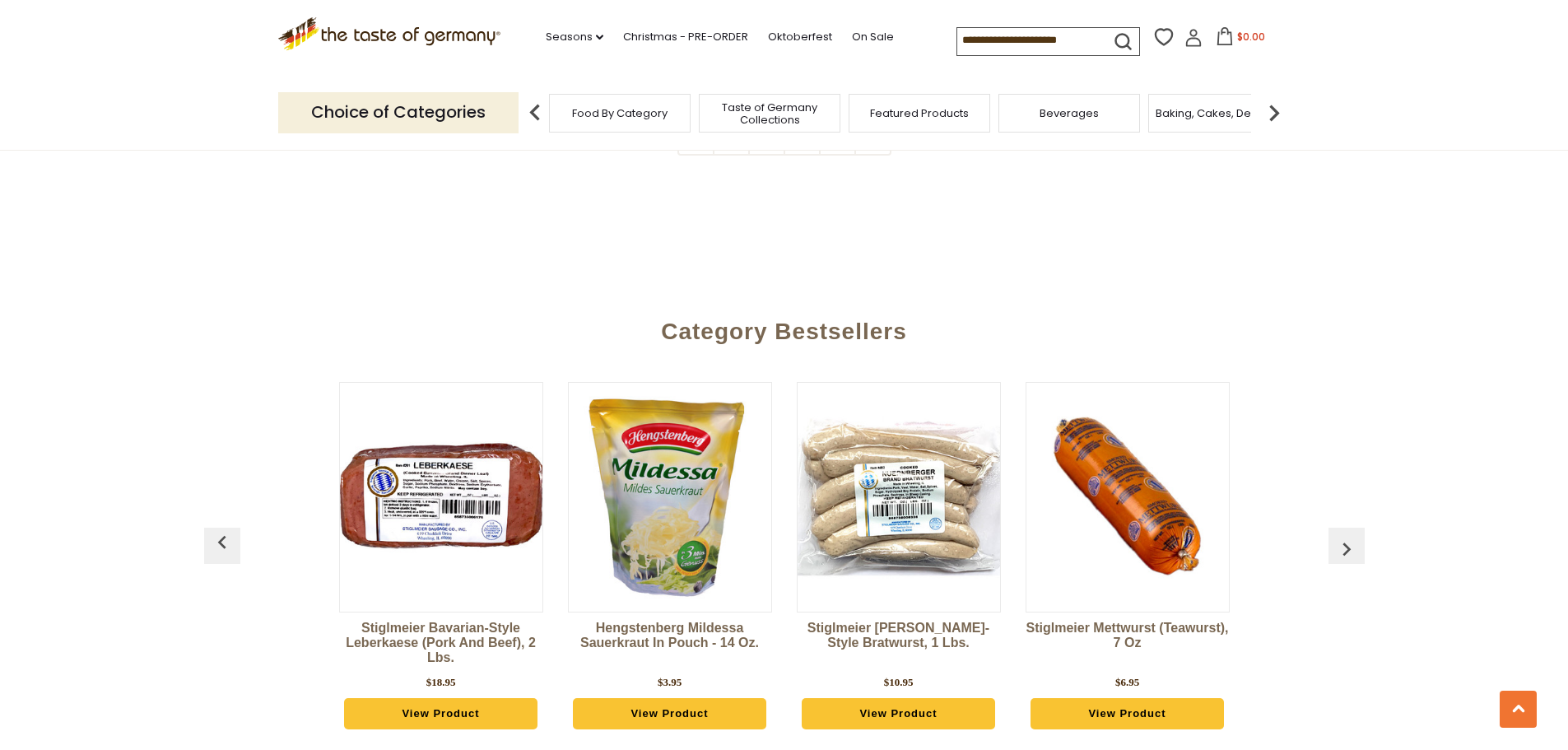
click at [1358, 535] on img "button" at bounding box center [1346, 548] width 27 height 27
